Goal: Check status: Check status

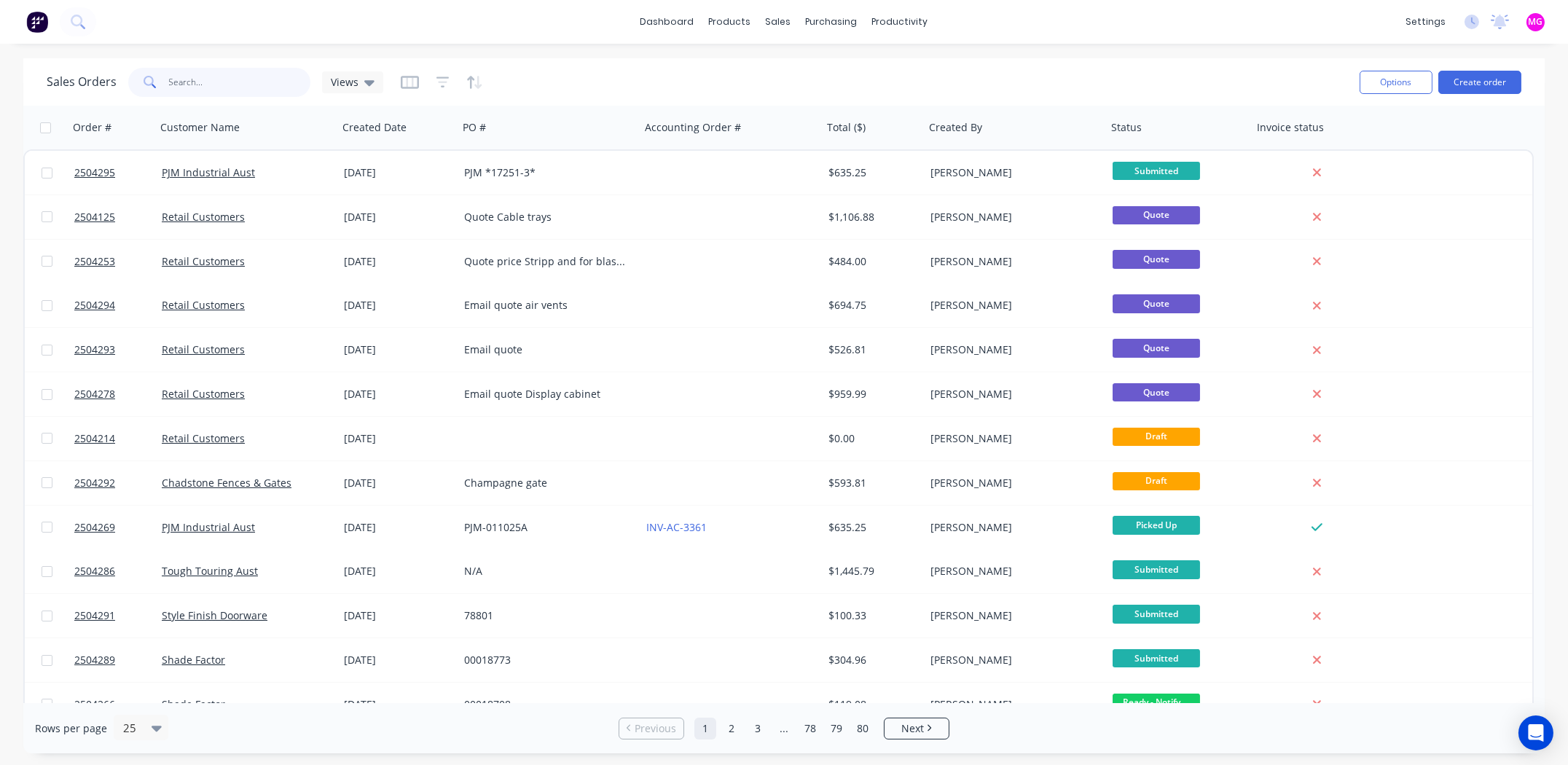
paste input "[PERSON_NAME]"
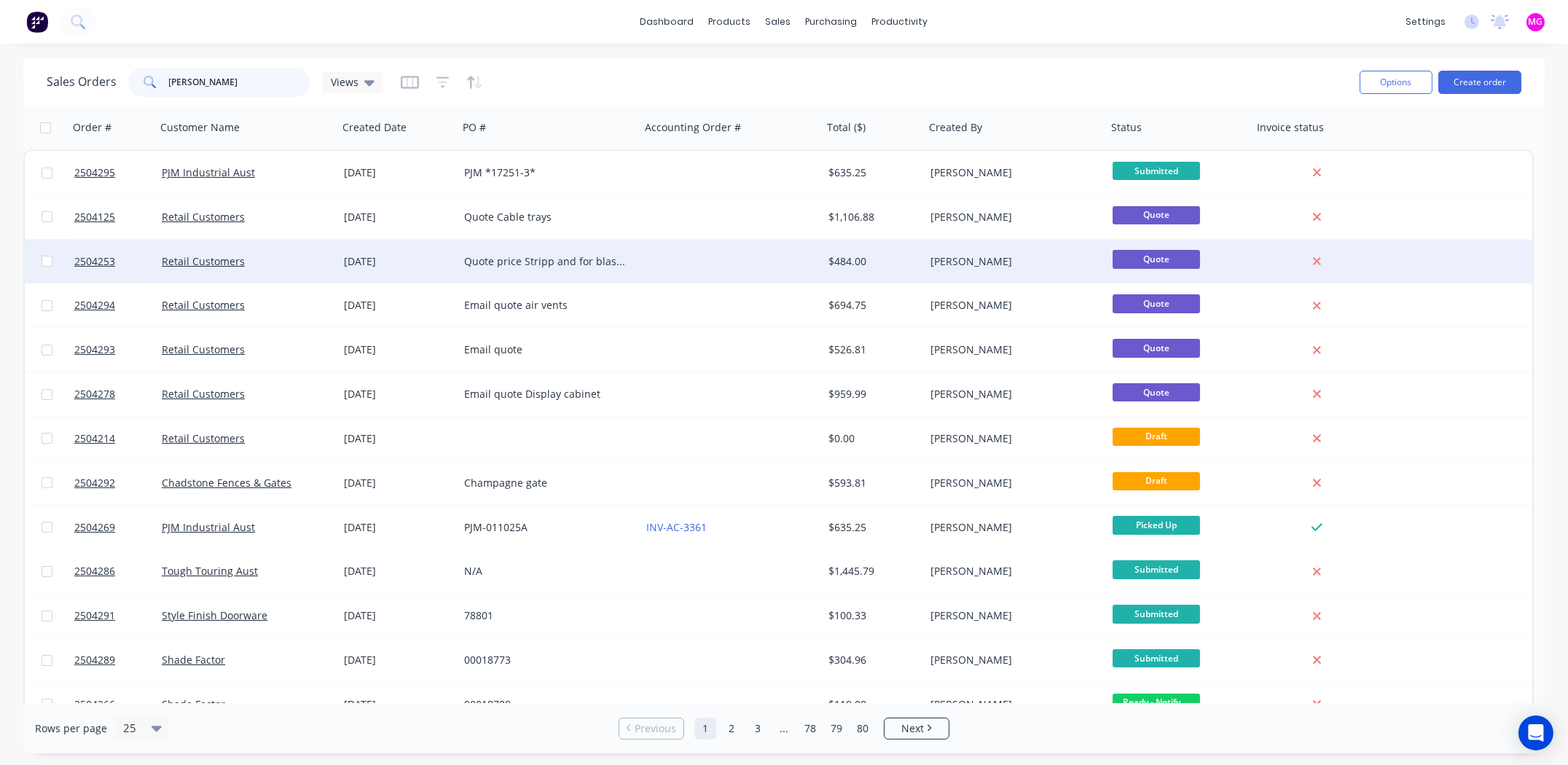
type input "[PERSON_NAME]"
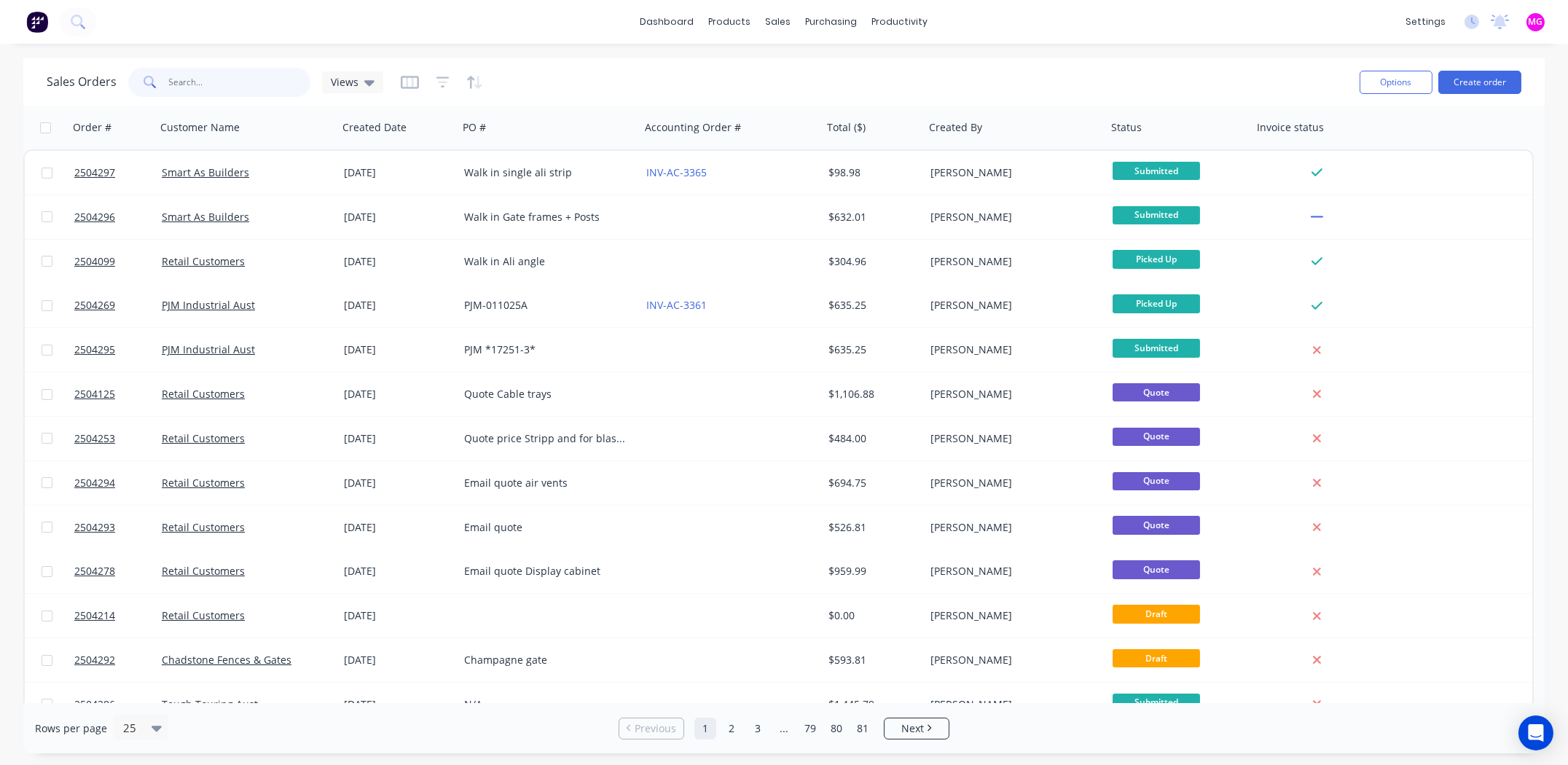
paste input "[PERSON_NAME]"
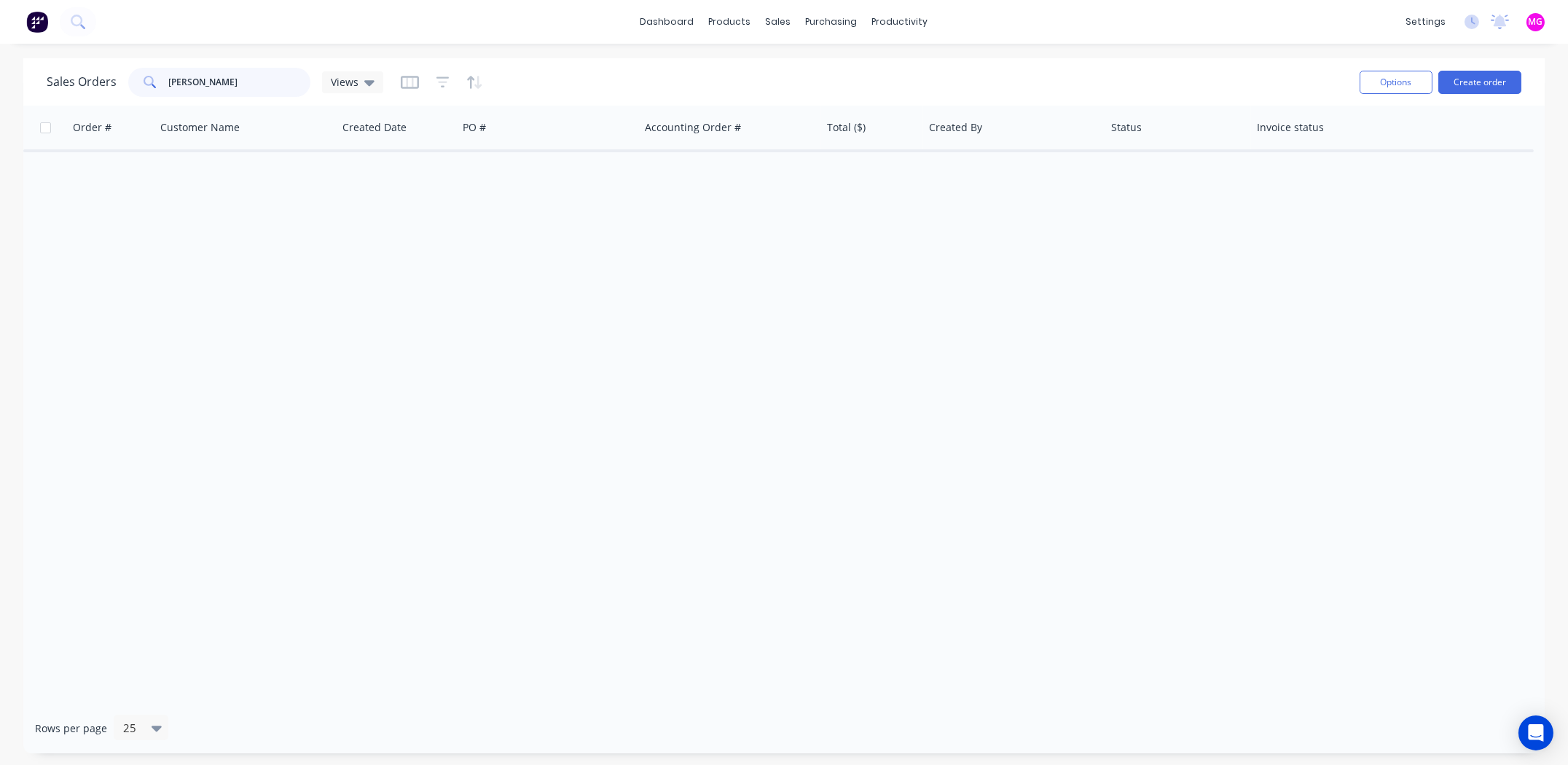
type input "Natisha"
